Goal: Task Accomplishment & Management: Use online tool/utility

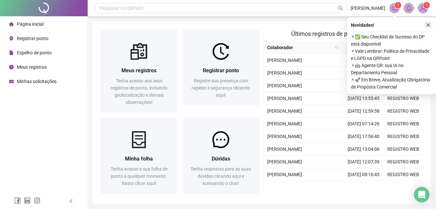
click at [429, 23] on icon "close" at bounding box center [428, 25] width 5 height 5
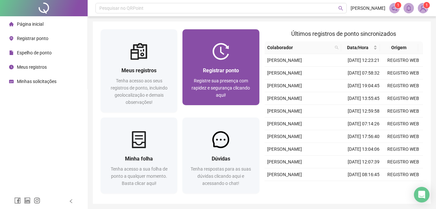
click at [252, 71] on div "Registrar ponto" at bounding box center [220, 70] width 61 height 8
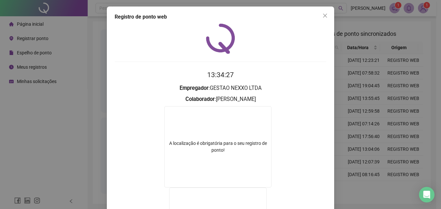
scroll to position [32, 0]
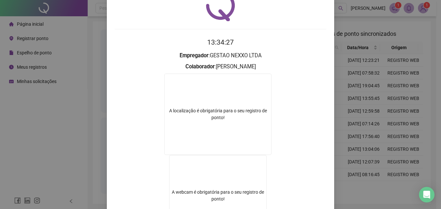
click at [378, 110] on div "Registro de ponto web 13:34:27 Empregador : GESTAO NEXXO LTDA Colaborador : [PE…" at bounding box center [220, 104] width 441 height 209
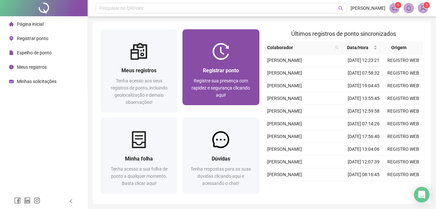
click at [232, 53] on div at bounding box center [221, 51] width 77 height 17
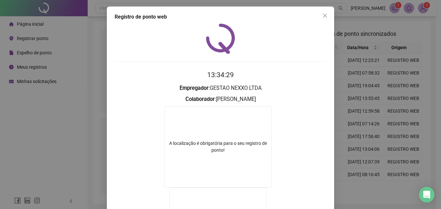
scroll to position [65, 0]
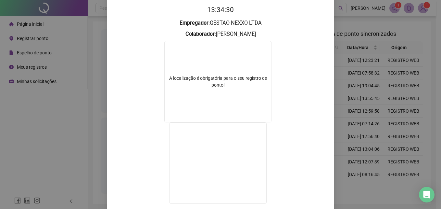
drag, startPoint x: 350, startPoint y: 116, endPoint x: 300, endPoint y: 110, distance: 50.4
click at [350, 115] on div "Registro de ponto web 13:34:30 Empregador : GESTAO NEXXO LTDA Colaborador : [PE…" at bounding box center [220, 104] width 441 height 209
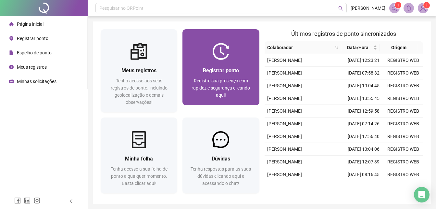
click at [216, 78] on span "Registre sua presença com rapidez e segurança clicando aqui!" at bounding box center [221, 87] width 58 height 19
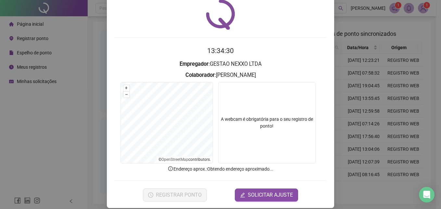
scroll to position [31, 0]
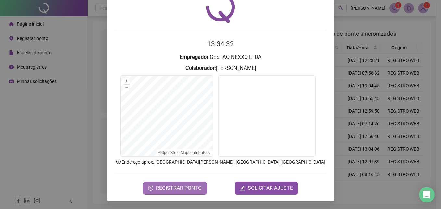
click at [196, 182] on button "REGISTRAR PONTO" at bounding box center [175, 187] width 64 height 13
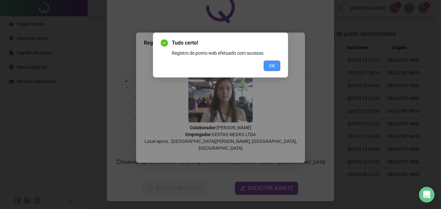
click at [271, 63] on span "OK" at bounding box center [272, 65] width 6 height 7
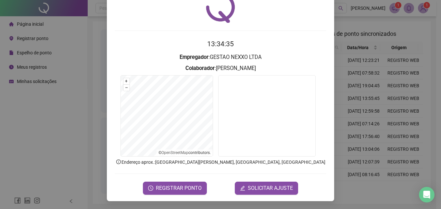
click at [357, 39] on div "Registro de ponto web 13:34:35 Empregador : GESTAO NEXXO LTDA Colaborador : [PE…" at bounding box center [220, 104] width 441 height 209
